Goal: Task Accomplishment & Management: Complete application form

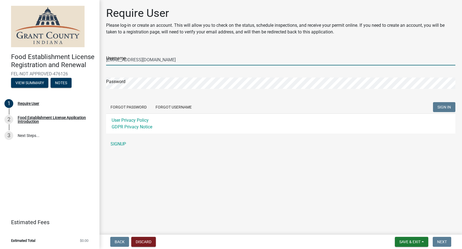
click at [152, 60] on input "[EMAIL_ADDRESS][DOMAIN_NAME]" at bounding box center [280, 59] width 349 height 11
click at [216, 92] on form "Username [EMAIL_ADDRESS][DOMAIN_NAME] Password Forgot Password Forgot Username …" at bounding box center [280, 89] width 349 height 87
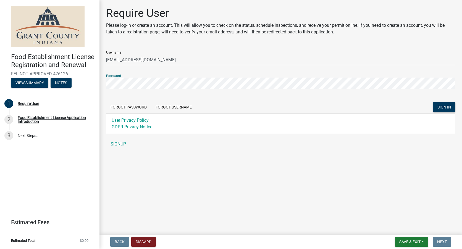
click at [433, 102] on button "SIGN IN" at bounding box center [444, 107] width 22 height 10
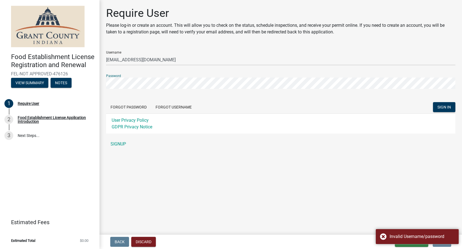
click at [212, 94] on form "Username [EMAIL_ADDRESS][DOMAIN_NAME] Password Forgot Password Forgot Username …" at bounding box center [280, 89] width 349 height 87
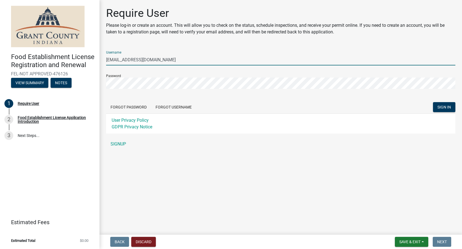
click at [161, 58] on input "[EMAIL_ADDRESS][DOMAIN_NAME]" at bounding box center [280, 59] width 349 height 11
click at [433, 102] on button "SIGN IN" at bounding box center [444, 107] width 22 height 10
click at [107, 61] on input "jjackies restaurant" at bounding box center [280, 59] width 349 height 11
click at [150, 58] on input "jackies restaurant" at bounding box center [280, 59] width 349 height 11
click at [153, 61] on input "jackies restaurant" at bounding box center [280, 59] width 349 height 11
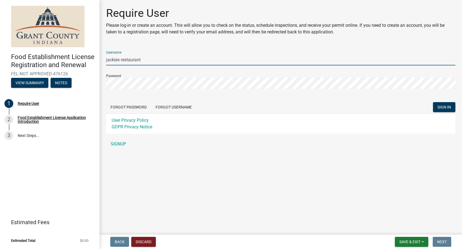
click at [433, 102] on button "SIGN IN" at bounding box center [444, 107] width 22 height 10
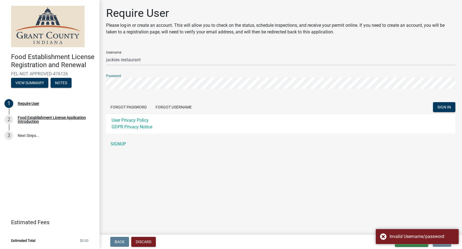
click at [433, 102] on button "SIGN IN" at bounding box center [444, 107] width 22 height 10
click at [235, 101] on form "Username [PERSON_NAME] restaurant Password Forgot Password Forgot Username SIGN…" at bounding box center [280, 89] width 349 height 87
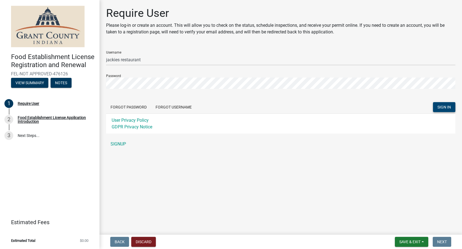
click at [437, 106] on span "SIGN IN" at bounding box center [444, 107] width 14 height 4
click at [151, 60] on input "jackies restaurant" at bounding box center [280, 59] width 349 height 11
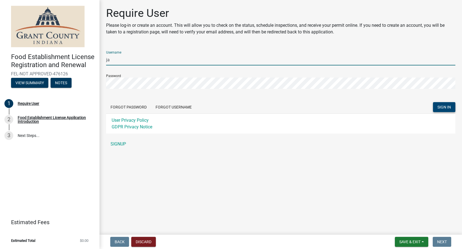
type input "j"
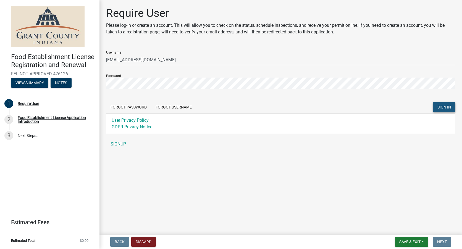
click at [446, 107] on span "SIGN IN" at bounding box center [444, 107] width 14 height 4
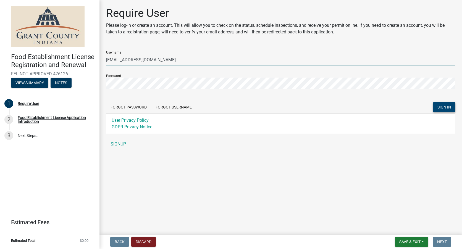
click at [146, 60] on input "[EMAIL_ADDRESS][DOMAIN_NAME]" at bounding box center [280, 59] width 349 height 11
type input "j"
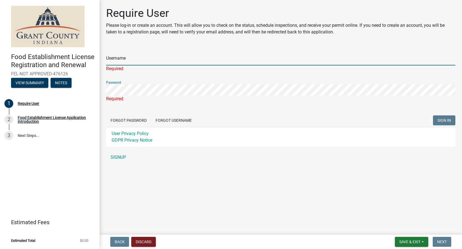
type input "[EMAIL_ADDRESS][DOMAIN_NAME]"
